Goal: Task Accomplishment & Management: Complete application form

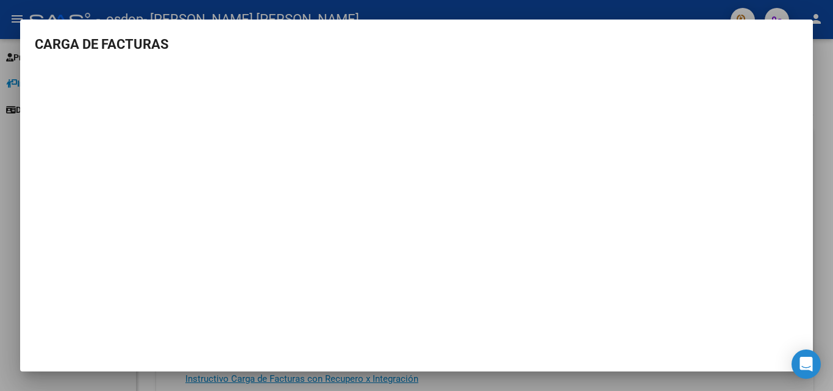
scroll to position [55, 0]
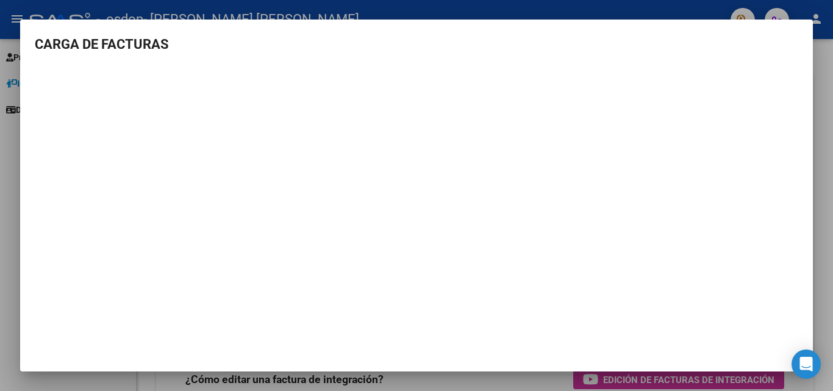
click at [48, 41] on h3 "CARGA DE FACTURAS" at bounding box center [416, 44] width 763 height 20
click at [66, 57] on mat-dialog-content "CARGA DE FACTURAS" at bounding box center [416, 188] width 793 height 309
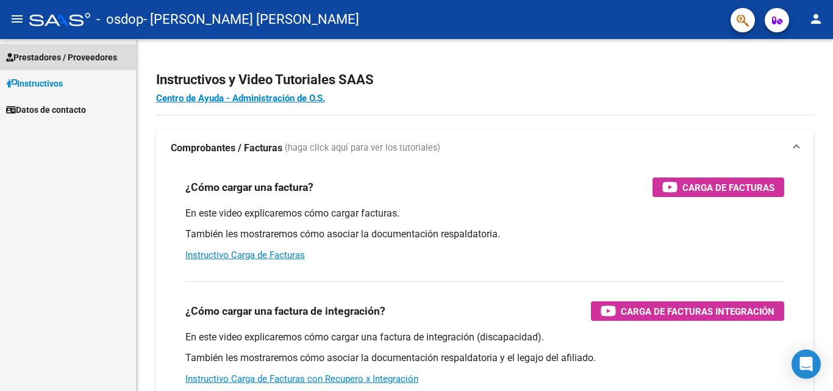
click at [76, 58] on span "Prestadores / Proveedores" at bounding box center [61, 57] width 111 height 13
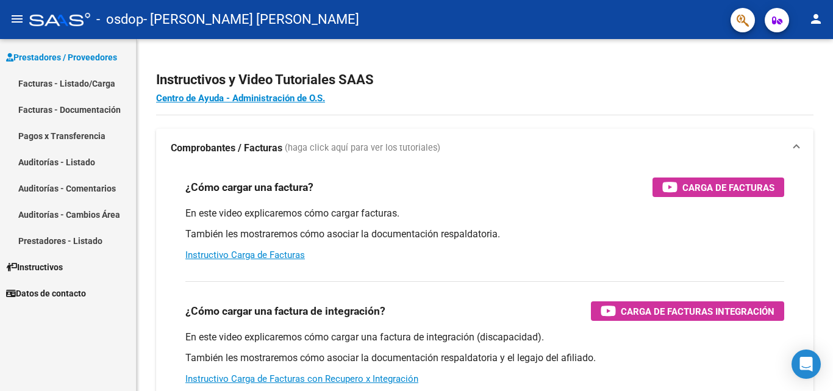
click at [72, 82] on link "Facturas - Listado/Carga" at bounding box center [68, 83] width 136 height 26
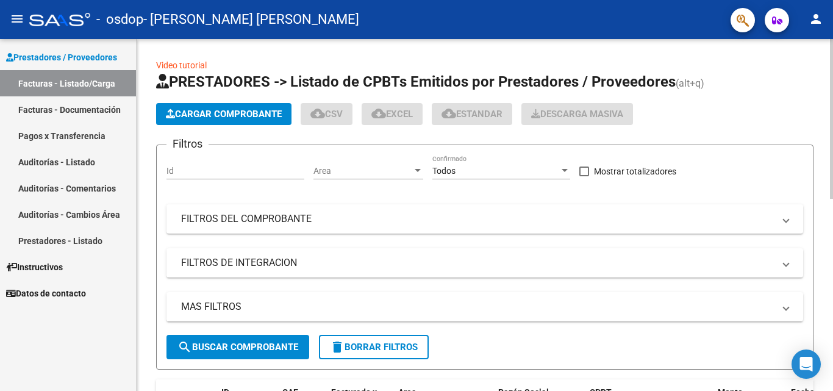
click at [191, 111] on span "Cargar Comprobante" at bounding box center [224, 114] width 116 height 11
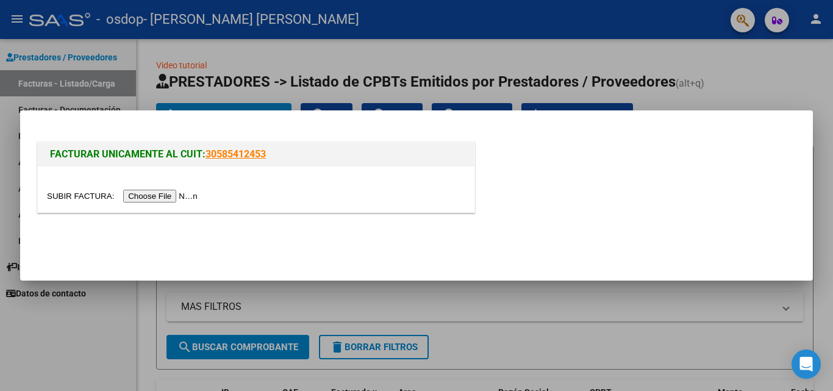
click at [192, 201] on div at bounding box center [256, 189] width 437 height 46
click at [188, 199] on input "file" at bounding box center [124, 196] width 154 height 13
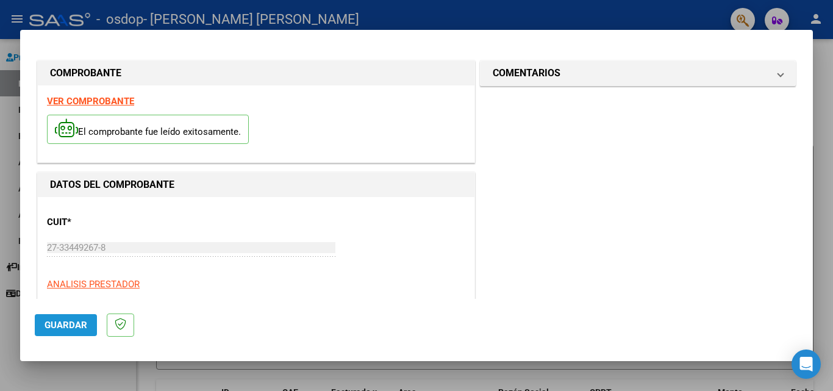
click at [76, 320] on span "Guardar" at bounding box center [66, 325] width 43 height 11
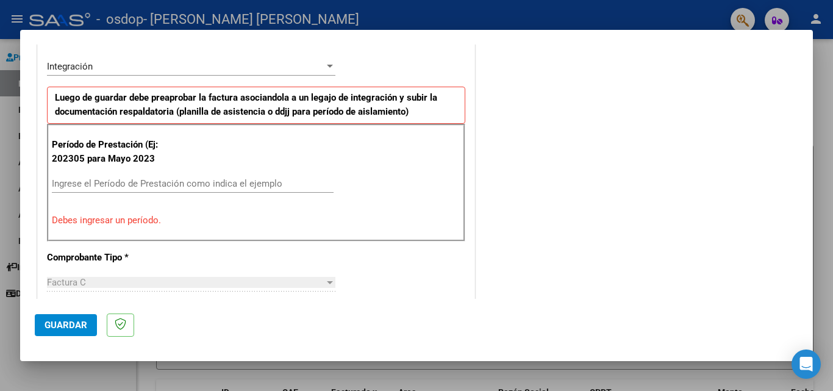
scroll to position [336, 0]
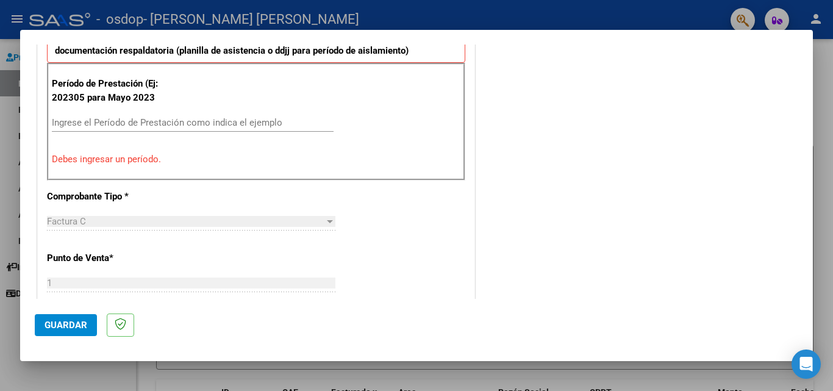
click at [324, 224] on div at bounding box center [329, 221] width 11 height 10
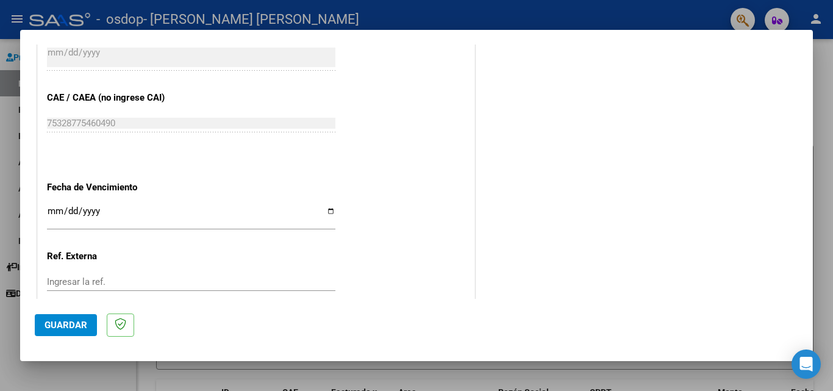
scroll to position [763, 0]
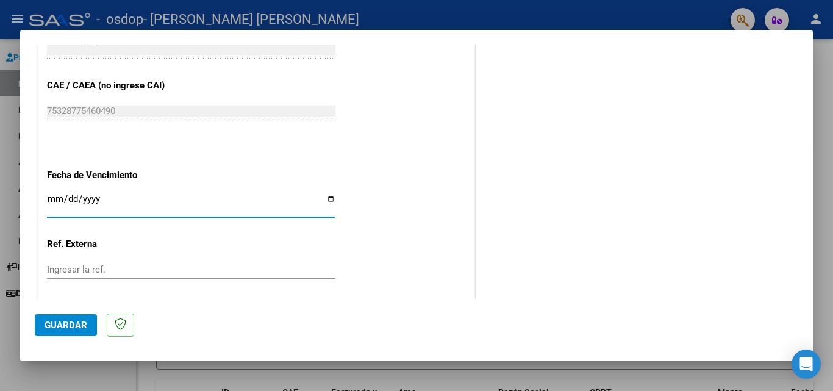
click at [55, 200] on input "Ingresar la fecha" at bounding box center [191, 204] width 288 height 20
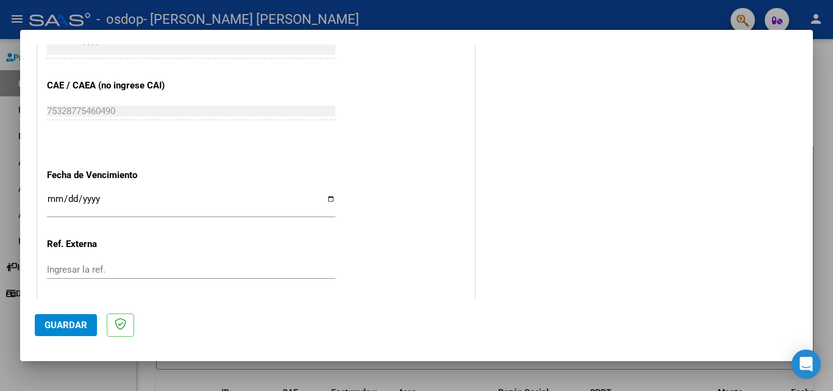
scroll to position [828, 0]
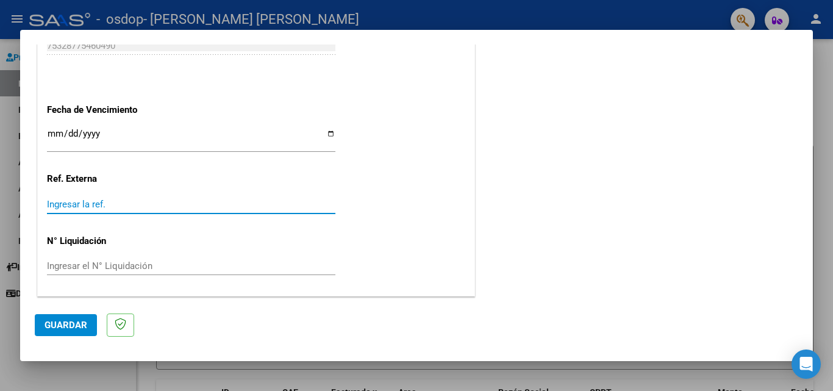
click at [55, 199] on input "Ingresar la ref." at bounding box center [191, 204] width 288 height 11
click at [77, 321] on span "Guardar" at bounding box center [66, 325] width 43 height 11
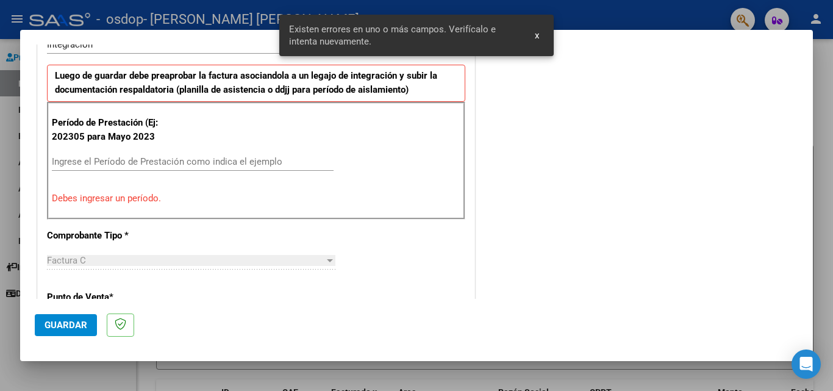
scroll to position [275, 0]
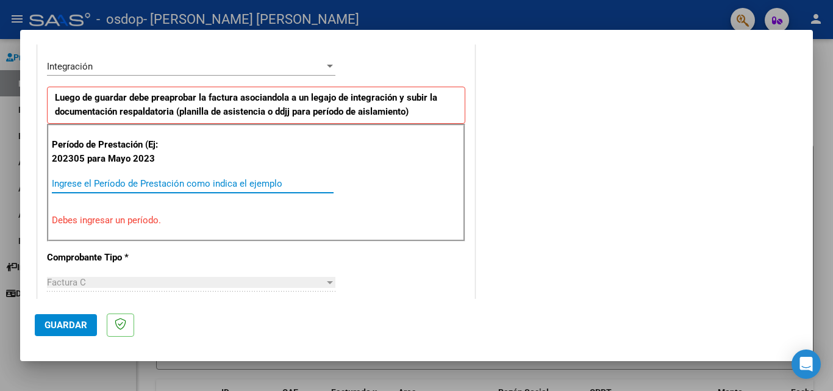
click at [77, 184] on input "Ingrese el Período de Prestación como indica el ejemplo" at bounding box center [193, 183] width 282 height 11
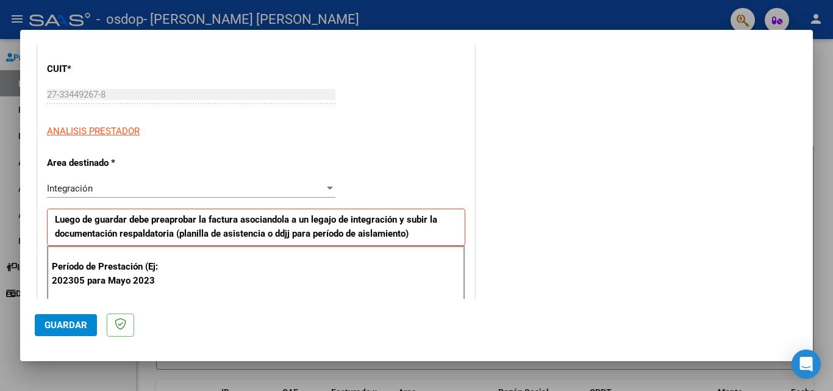
scroll to position [397, 0]
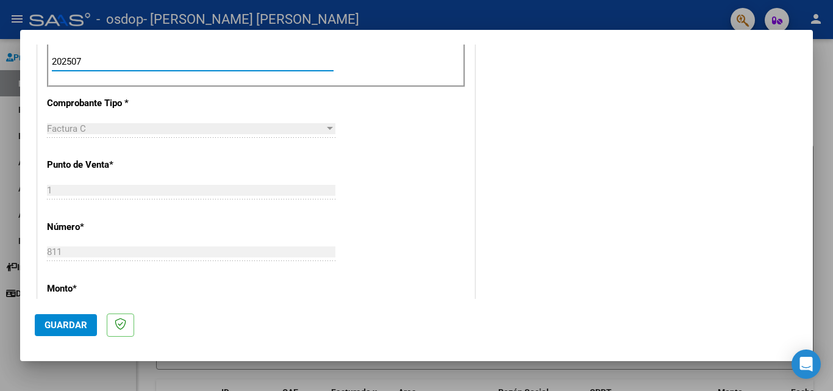
type input "202507"
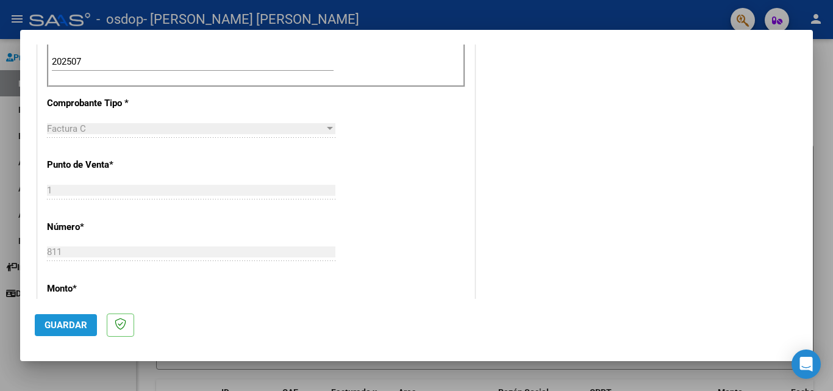
click at [80, 322] on span "Guardar" at bounding box center [66, 325] width 43 height 11
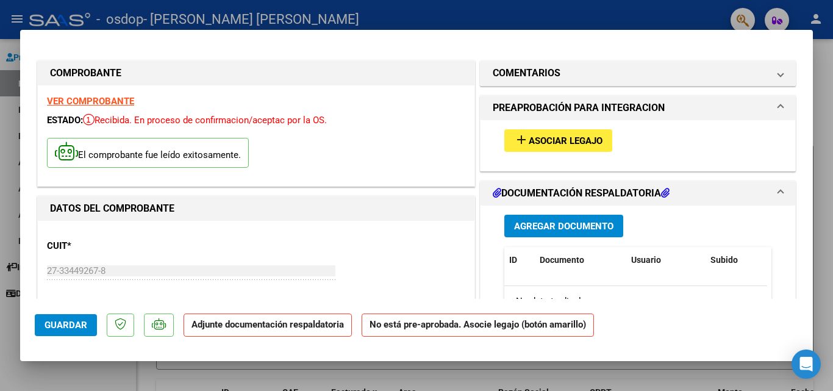
scroll to position [61, 0]
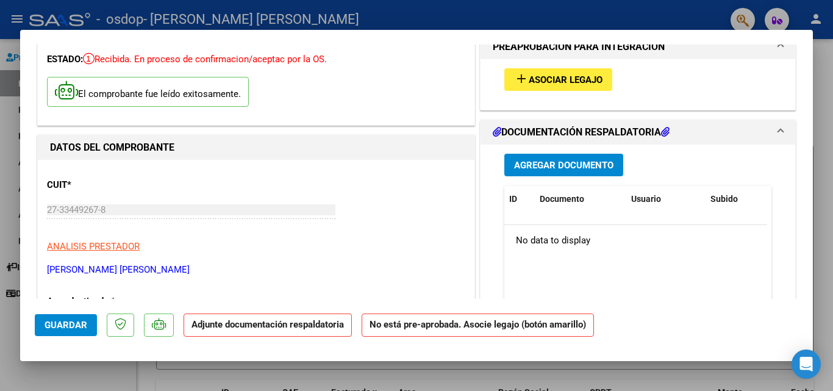
click at [529, 170] on span "Agregar Documento" at bounding box center [563, 165] width 99 height 11
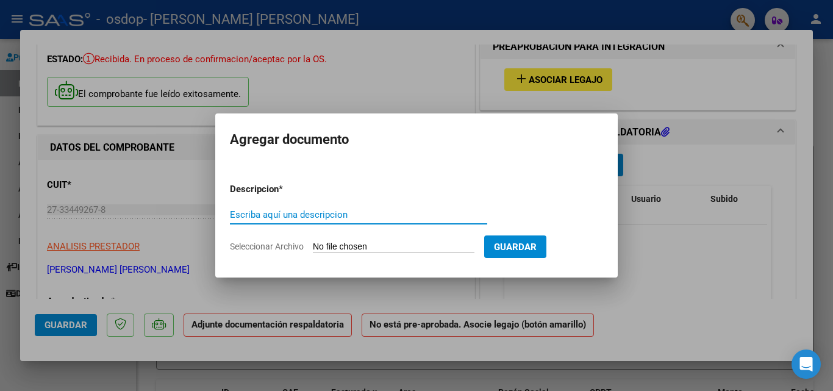
click at [305, 211] on input "Escriba aquí una descripcion" at bounding box center [358, 214] width 257 height 11
click at [307, 214] on input "Escriba aquí una descripcion" at bounding box center [358, 214] width 257 height 11
type input "planilla de asistencia"
click at [517, 249] on span "Guardar" at bounding box center [515, 246] width 43 height 11
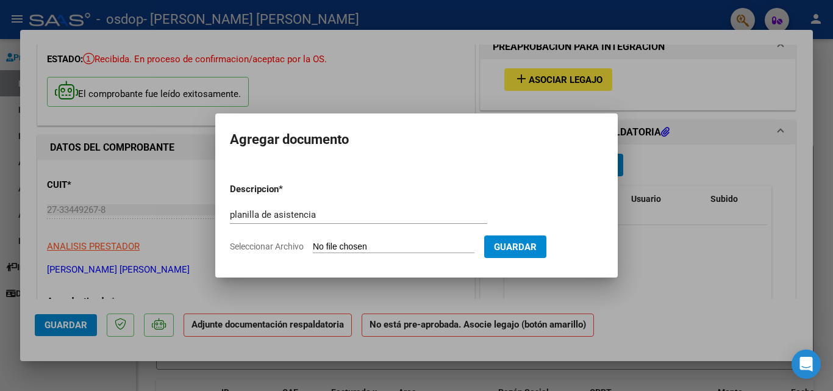
click at [407, 245] on input "Seleccionar Archivo" at bounding box center [394, 247] width 162 height 12
type input "C:\fakepath\JULIO.pdf"
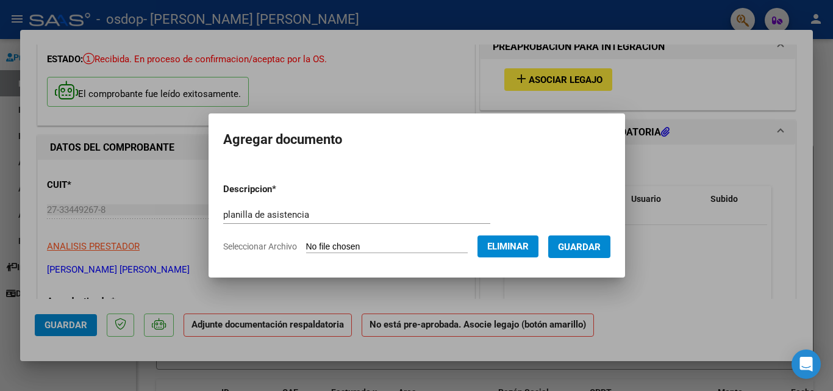
click at [601, 241] on span "Guardar" at bounding box center [579, 246] width 43 height 11
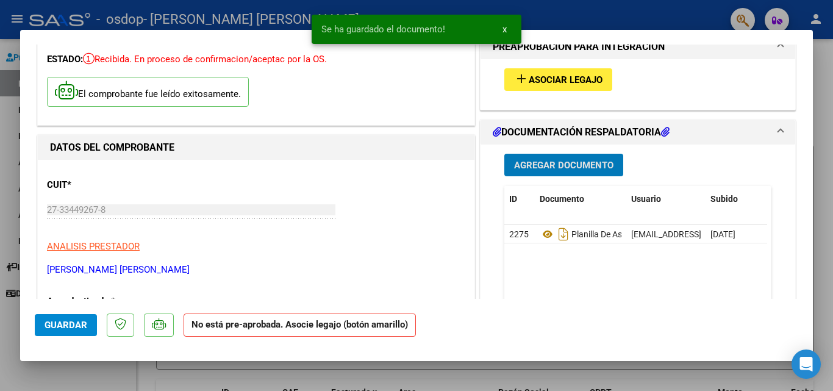
click at [571, 169] on span "Agregar Documento" at bounding box center [563, 165] width 99 height 11
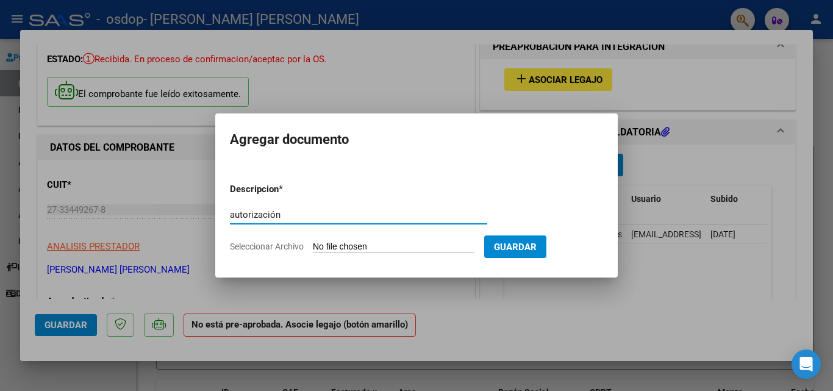
type input "autorización"
click at [313, 245] on app-file-uploader "Seleccionar Archivo" at bounding box center [357, 246] width 254 height 11
click at [324, 252] on input "Seleccionar Archivo" at bounding box center [394, 247] width 162 height 12
type input "C:\fakepath\SACCANI.pdf"
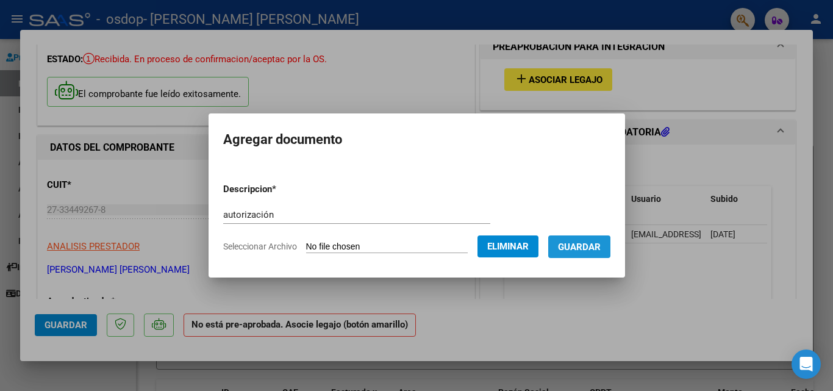
click at [589, 251] on span "Guardar" at bounding box center [579, 246] width 43 height 11
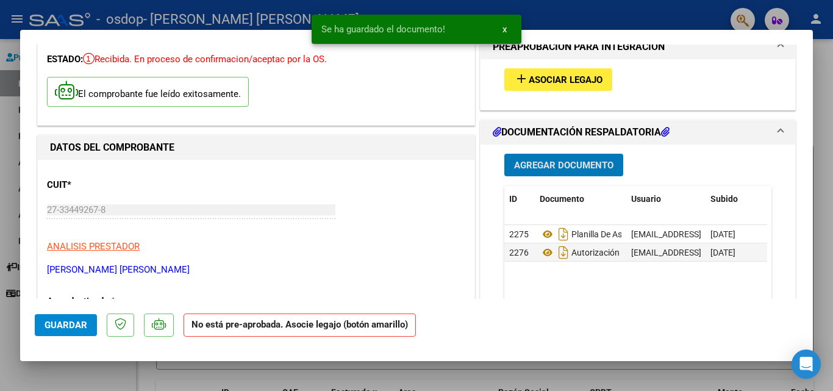
click at [551, 163] on span "Agregar Documento" at bounding box center [563, 165] width 99 height 11
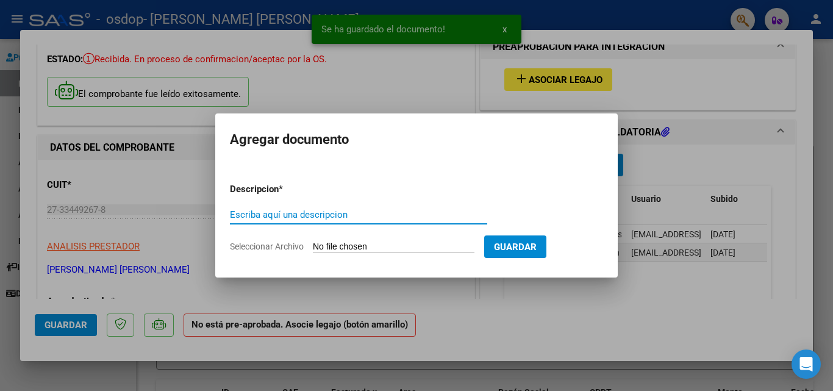
click at [244, 218] on input "Escriba aquí una descripcion" at bounding box center [358, 214] width 257 height 11
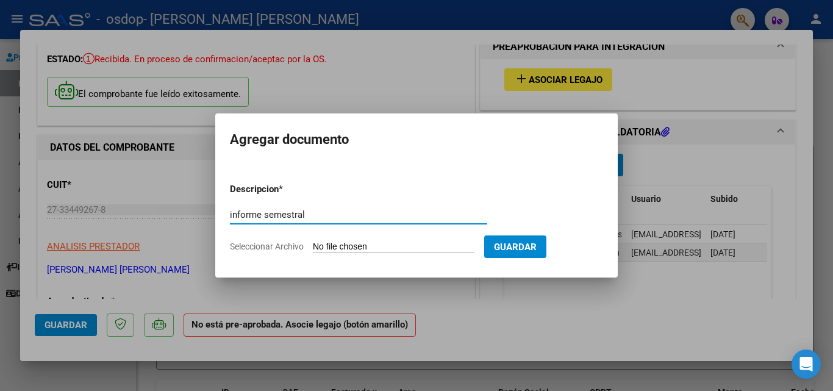
type input "informe semestral"
click at [377, 248] on input "Seleccionar Archivo" at bounding box center [394, 247] width 162 height 12
type input "C:\fakepath\SEMESTRAL FEBRERO A [DATE].pdf"
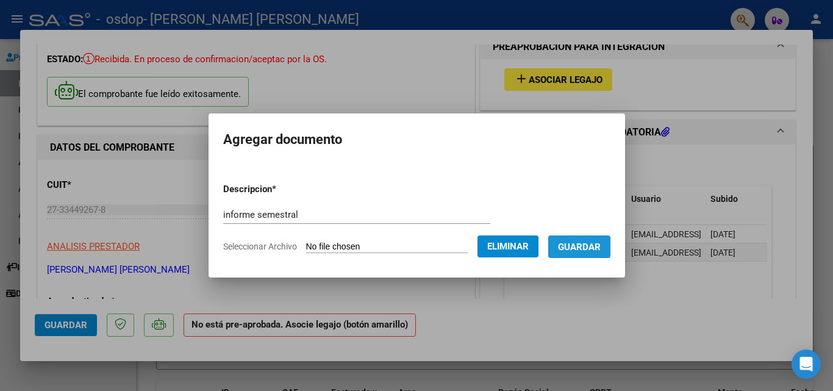
click at [587, 248] on span "Guardar" at bounding box center [579, 246] width 43 height 11
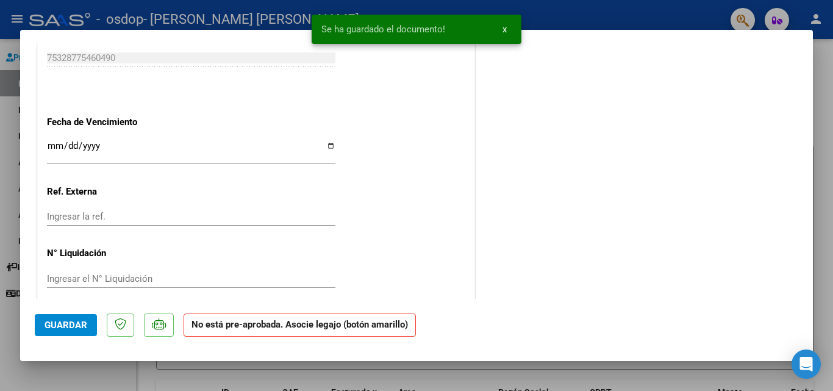
scroll to position [805, 0]
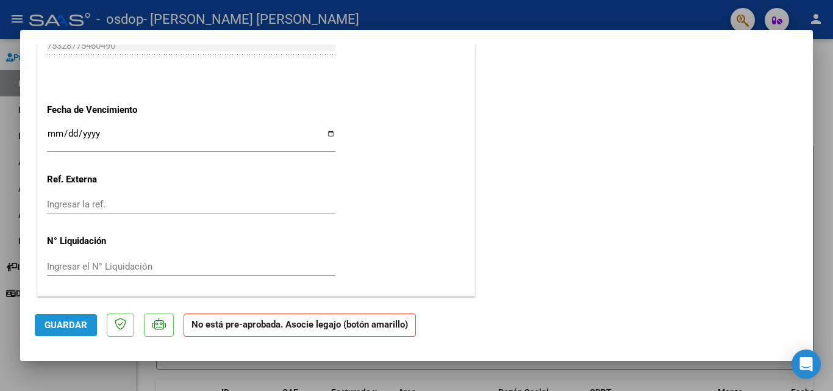
click at [79, 315] on button "Guardar" at bounding box center [66, 325] width 62 height 22
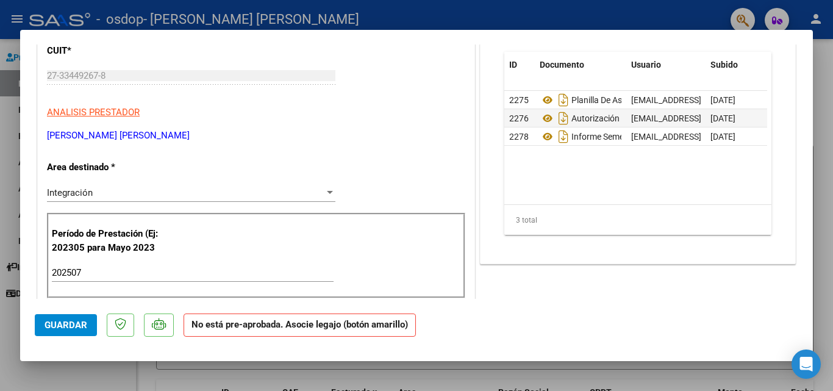
scroll to position [0, 0]
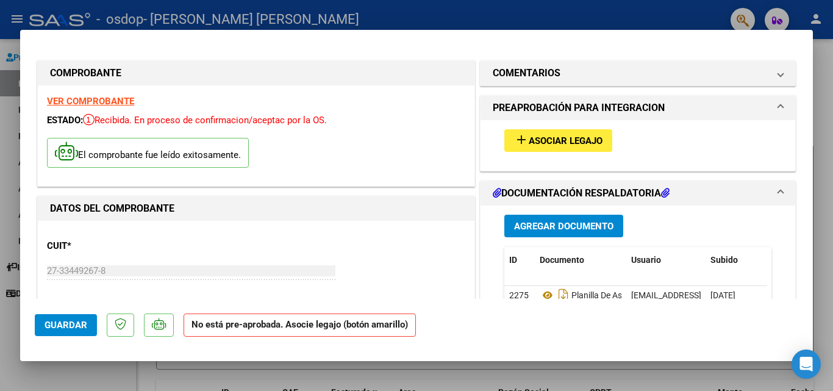
click at [71, 324] on span "Guardar" at bounding box center [66, 325] width 43 height 11
click at [460, 38] on mat-dialog-container "COMPROBANTE VER COMPROBANTE ESTADO: Recibida. En proceso de confirmacion/acepta…" at bounding box center [416, 195] width 793 height 331
click at [337, 13] on div at bounding box center [416, 195] width 833 height 391
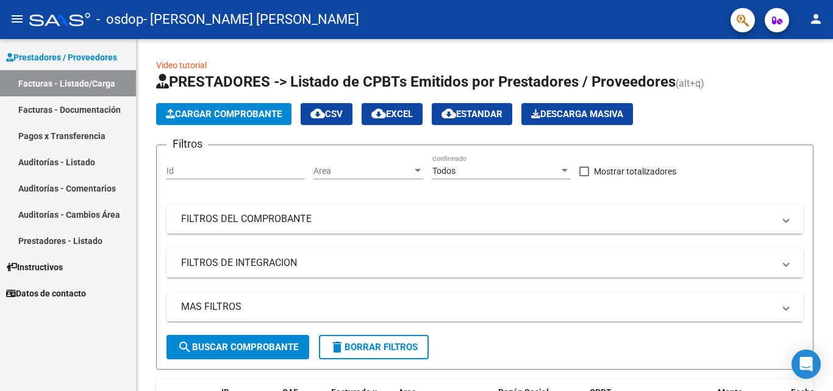
click at [65, 110] on link "Facturas - Documentación" at bounding box center [68, 109] width 136 height 26
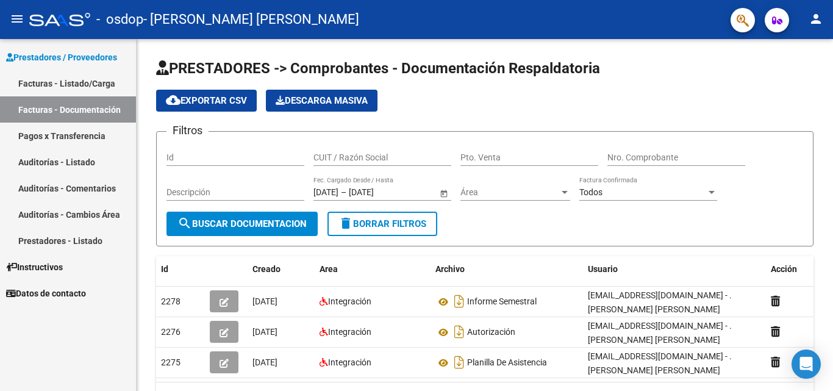
click at [104, 90] on link "Facturas - Listado/Carga" at bounding box center [68, 83] width 136 height 26
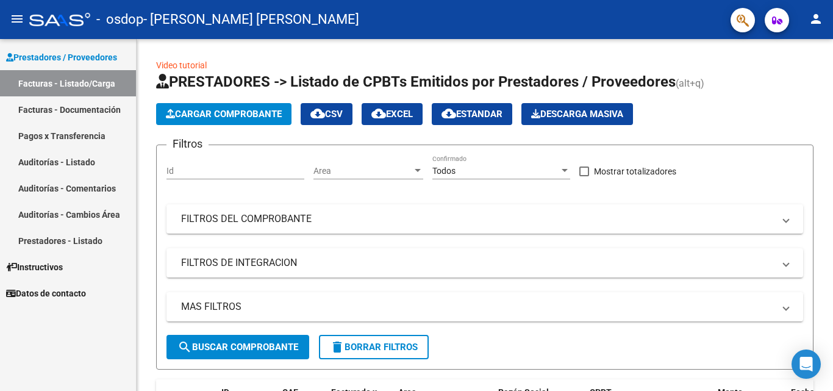
click at [809, 18] on mat-icon "person" at bounding box center [816, 19] width 15 height 15
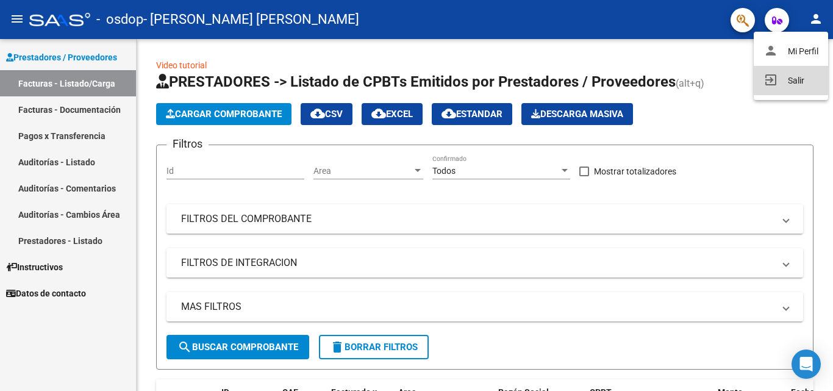
click at [794, 74] on button "exit_to_app Salir" at bounding box center [791, 80] width 74 height 29
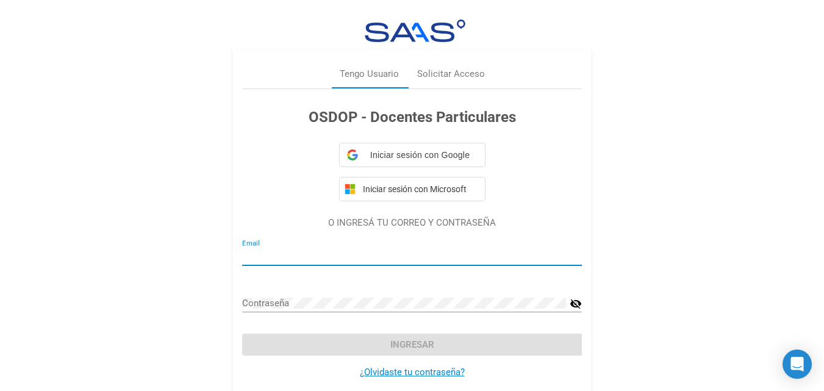
type input "[EMAIL_ADDRESS][DOMAIN_NAME]"
